Goal: Find specific page/section: Find specific page/section

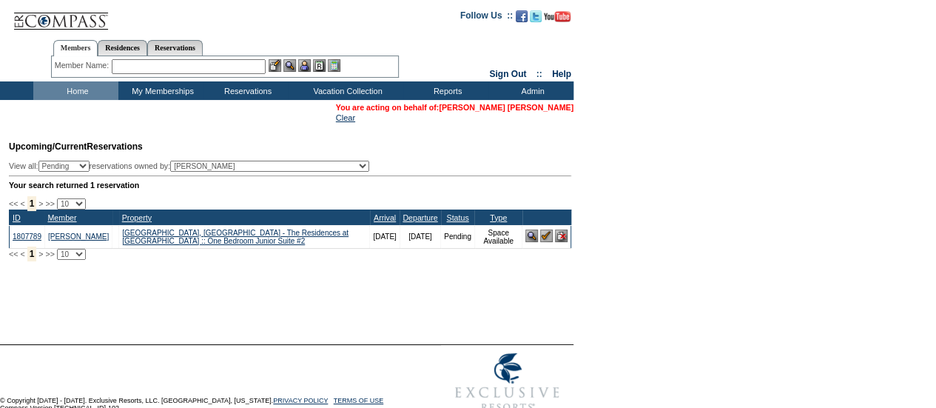
click at [488, 103] on link "Carlos Alvarez de Alba" at bounding box center [506, 107] width 135 height 9
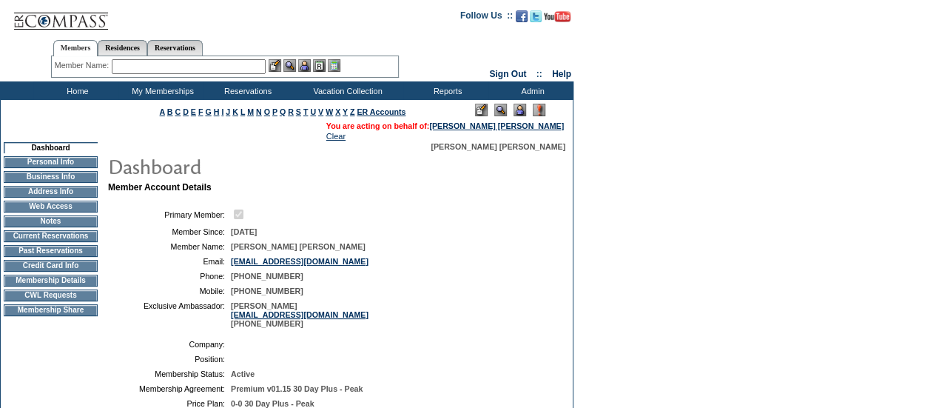
click at [240, 66] on input "text" at bounding box center [189, 66] width 154 height 15
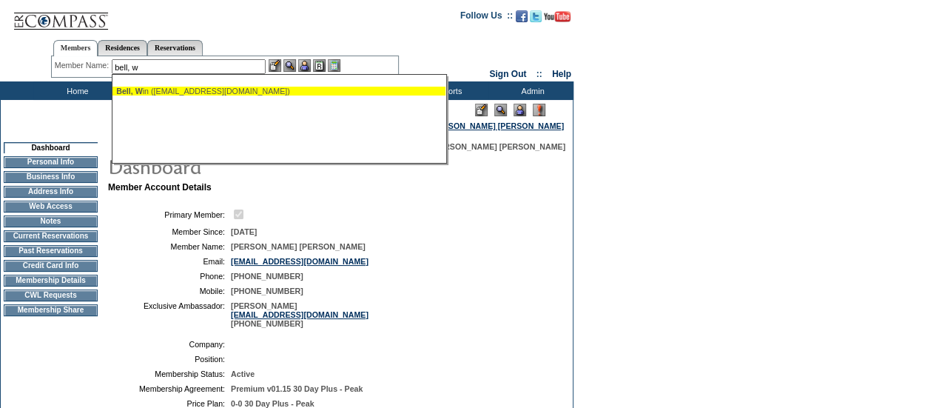
click at [160, 92] on div "Bell, W in (winbell@ebcc.com)" at bounding box center [279, 91] width 326 height 9
type input "Bell, Win (winbell@ebcc.com)"
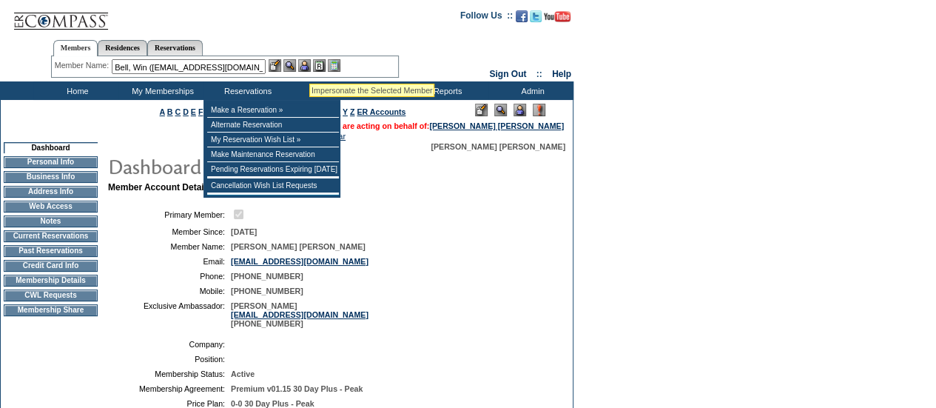
click at [310, 66] on img at bounding box center [304, 65] width 13 height 13
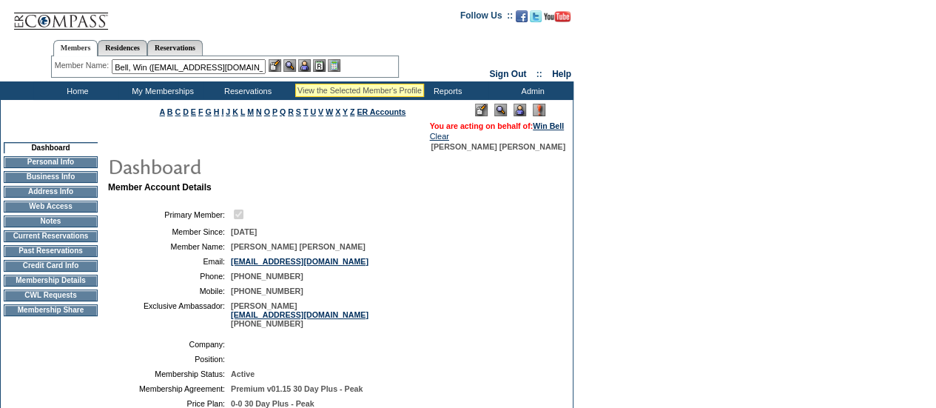
click at [294, 66] on img at bounding box center [289, 65] width 13 height 13
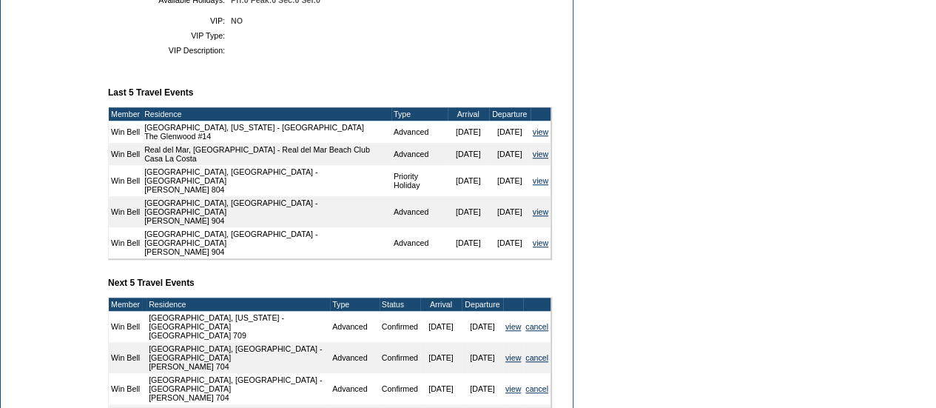
scroll to position [491, 0]
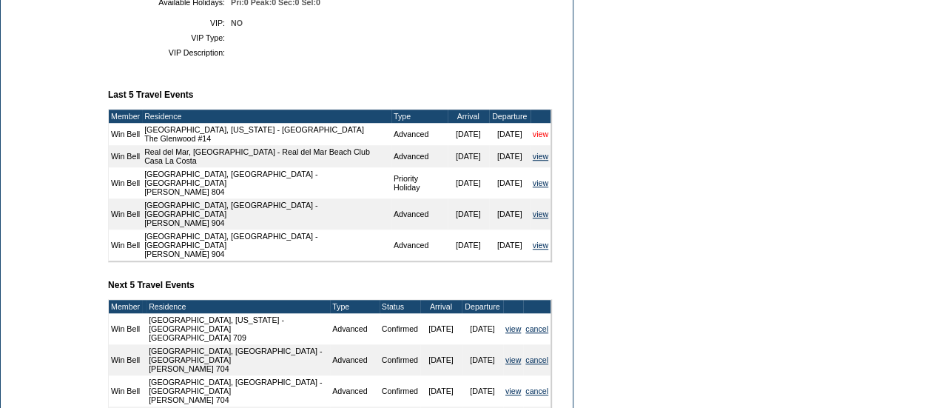
click at [545, 138] on link "view" at bounding box center [541, 133] width 16 height 9
